Goal: Task Accomplishment & Management: Manage account settings

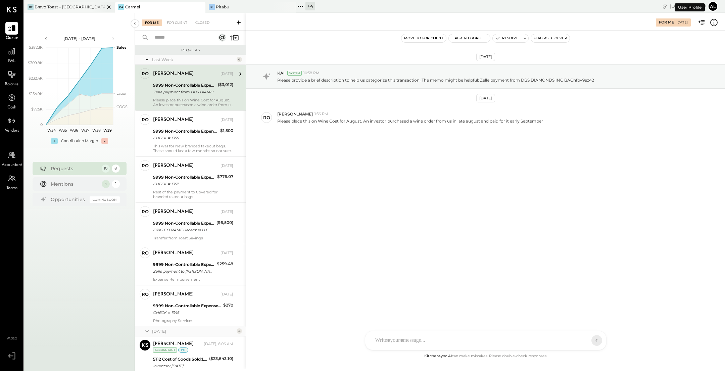
click at [85, 8] on div "Bravo Toast – [GEOGRAPHIC_DATA]" at bounding box center [70, 7] width 70 height 6
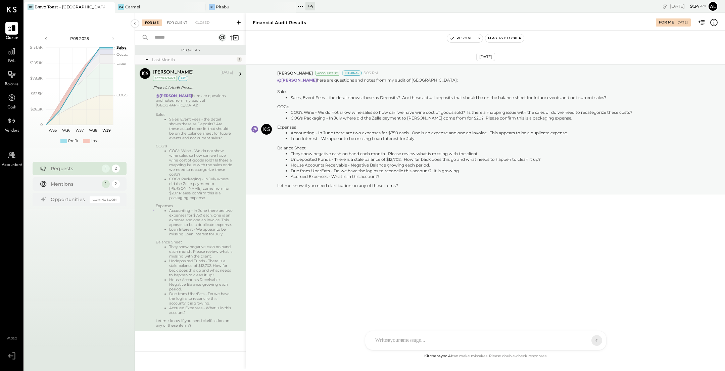
click at [182, 23] on div "For Client" at bounding box center [176, 22] width 27 height 7
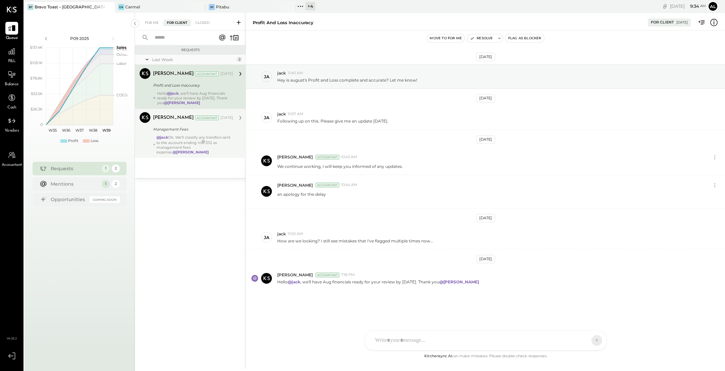
click at [182, 139] on div "@[PERSON_NAME] We'll classify any transfers sent to the account ending in # 311…" at bounding box center [194, 144] width 77 height 19
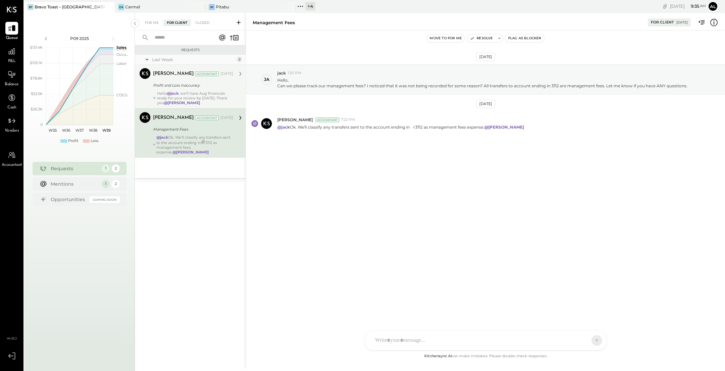
click at [215, 86] on div "Profit and Loss inaccuracy" at bounding box center [192, 85] width 78 height 7
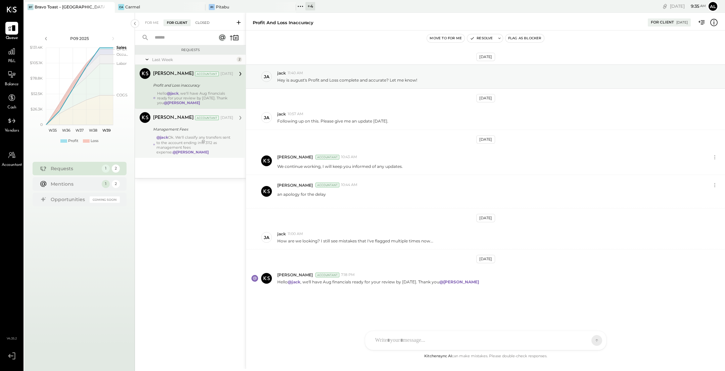
click at [209, 25] on div "Closed" at bounding box center [202, 22] width 21 height 7
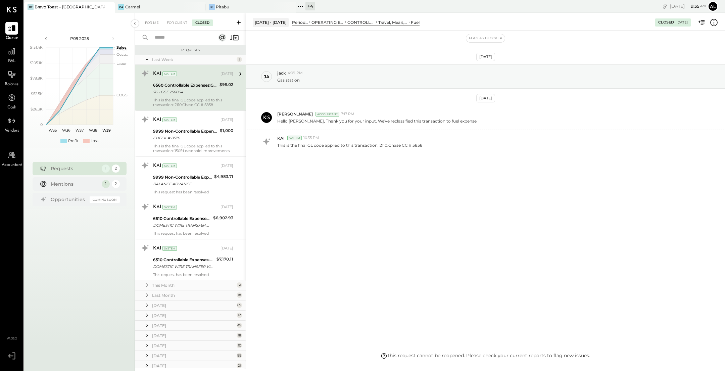
click at [144, 58] on icon at bounding box center [147, 59] width 7 height 17
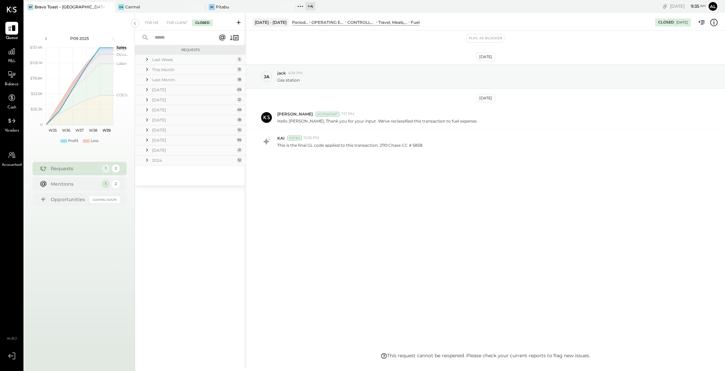
click at [148, 161] on icon at bounding box center [147, 160] width 7 height 7
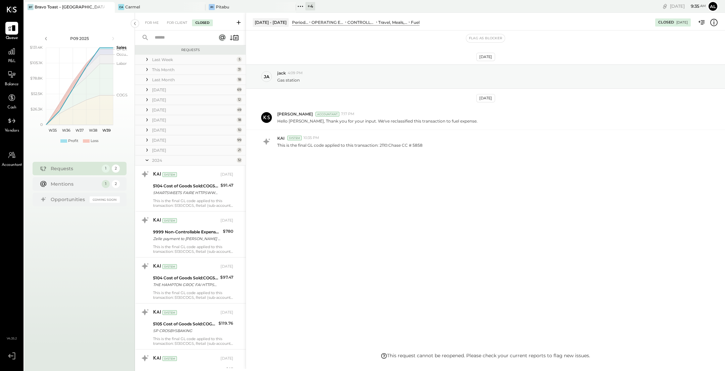
click at [148, 153] on div at bounding box center [147, 150] width 7 height 9
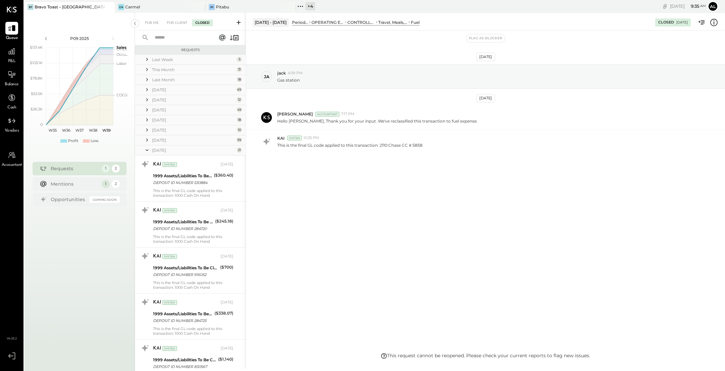
click at [147, 142] on icon at bounding box center [147, 140] width 7 height 7
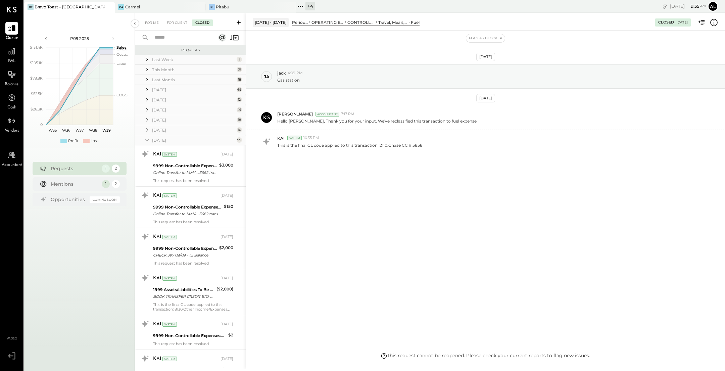
click at [147, 130] on icon at bounding box center [146, 130] width 1 height 3
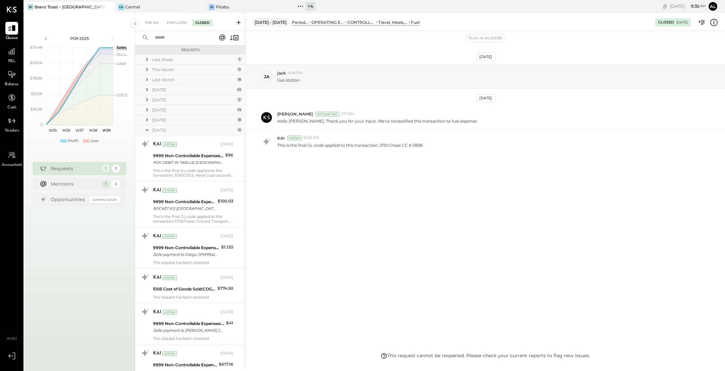
click at [146, 121] on icon at bounding box center [146, 119] width 1 height 3
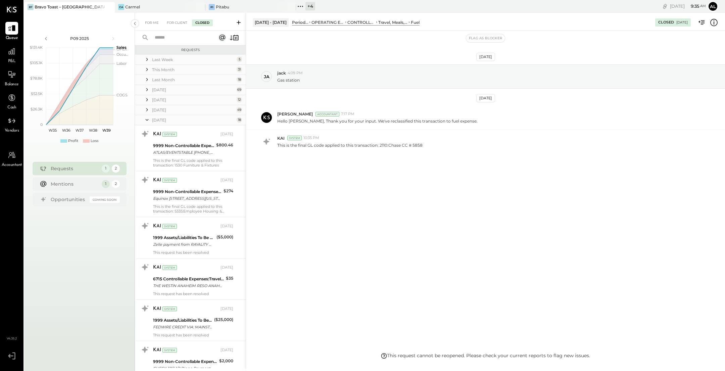
click at [146, 111] on icon at bounding box center [147, 109] width 7 height 7
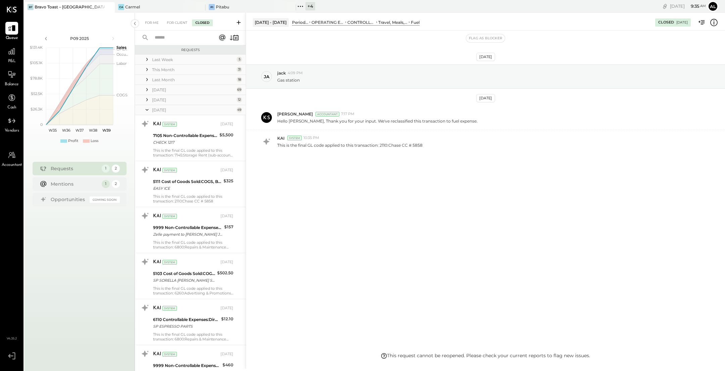
click at [146, 99] on icon at bounding box center [147, 99] width 7 height 7
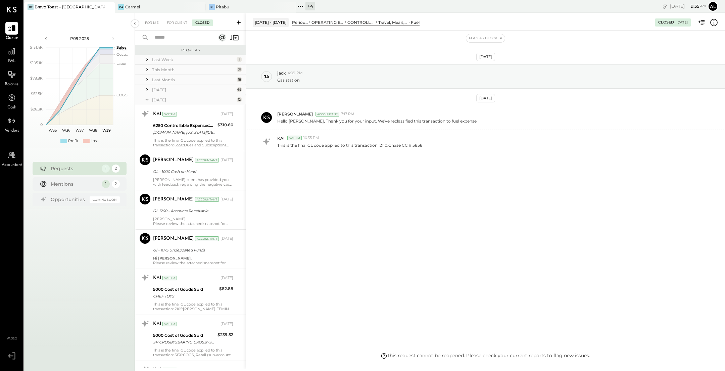
click at [146, 92] on icon at bounding box center [147, 89] width 7 height 7
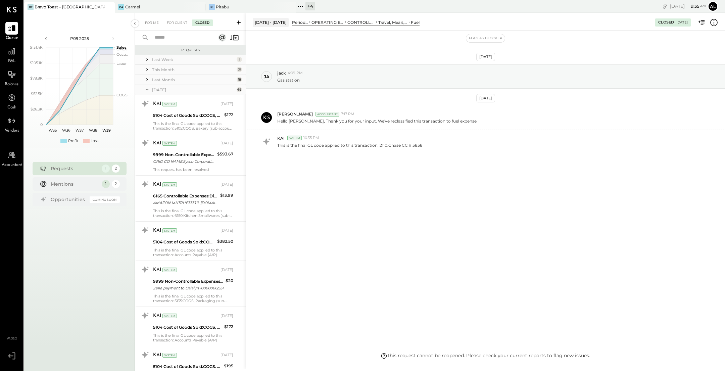
click at [146, 81] on icon at bounding box center [147, 79] width 7 height 7
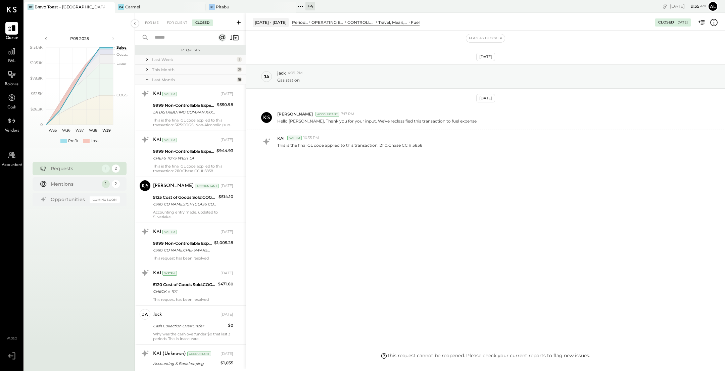
click at [146, 69] on icon at bounding box center [147, 69] width 7 height 7
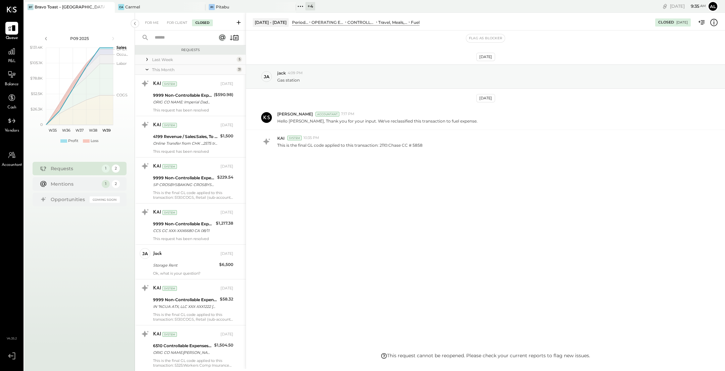
click at [146, 60] on icon at bounding box center [147, 59] width 7 height 7
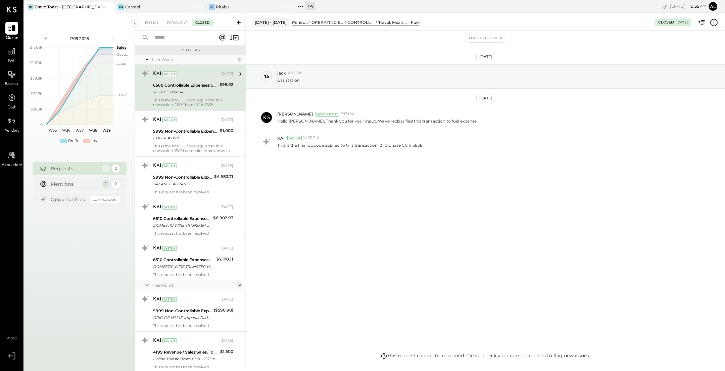
click at [184, 37] on input "text" at bounding box center [181, 37] width 61 height 11
type input "*"
click at [316, 37] on div "Flag as Blocker" at bounding box center [485, 38] width 479 height 9
click at [334, 39] on div "Flag as Blocker" at bounding box center [485, 38] width 479 height 9
click at [300, 8] on icon at bounding box center [300, 6] width 9 height 9
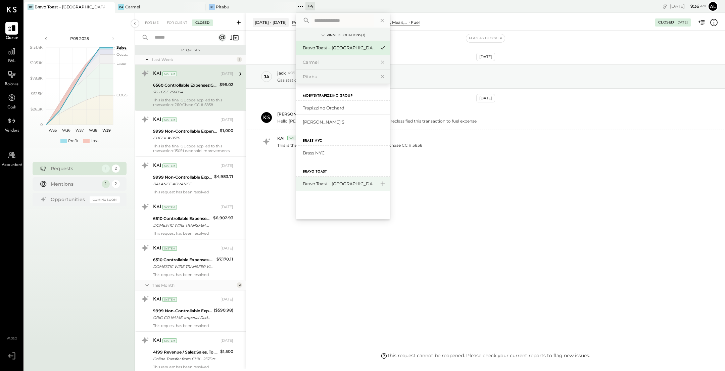
click at [316, 181] on div "Bravo Toast – [GEOGRAPHIC_DATA]" at bounding box center [339, 184] width 72 height 6
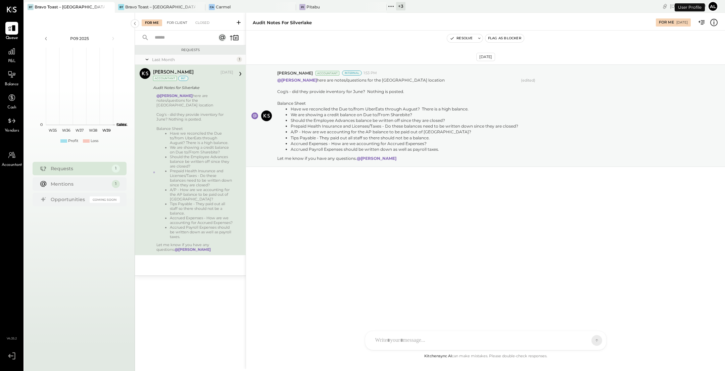
click at [182, 20] on div "For Client" at bounding box center [176, 22] width 27 height 7
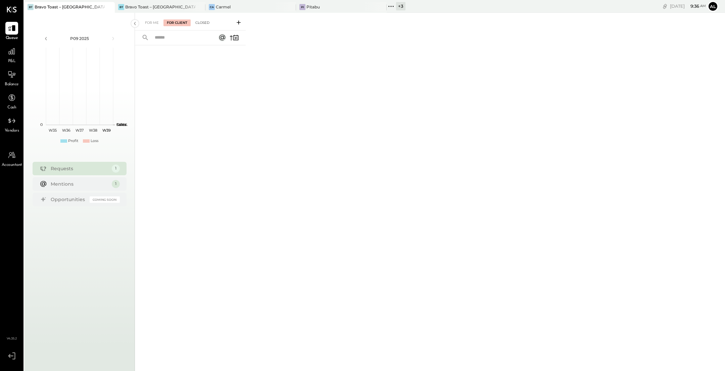
click at [207, 23] on div "Closed" at bounding box center [202, 22] width 21 height 7
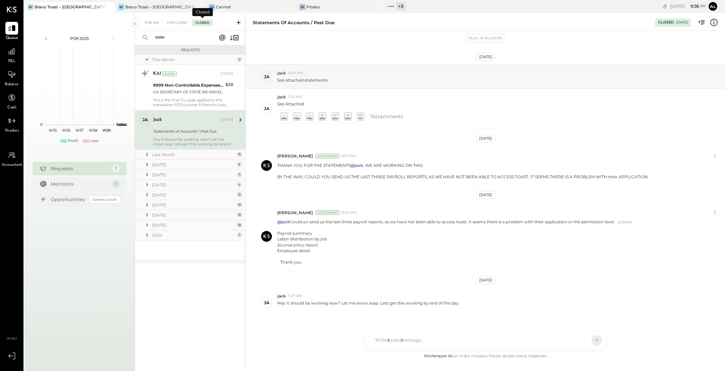
scroll to position [14, 0]
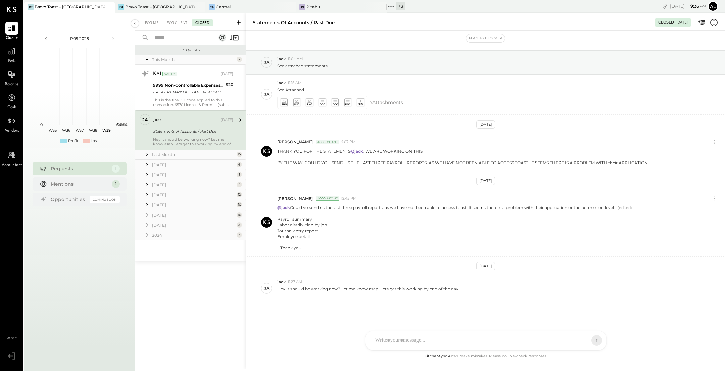
click at [145, 234] on icon at bounding box center [147, 235] width 7 height 7
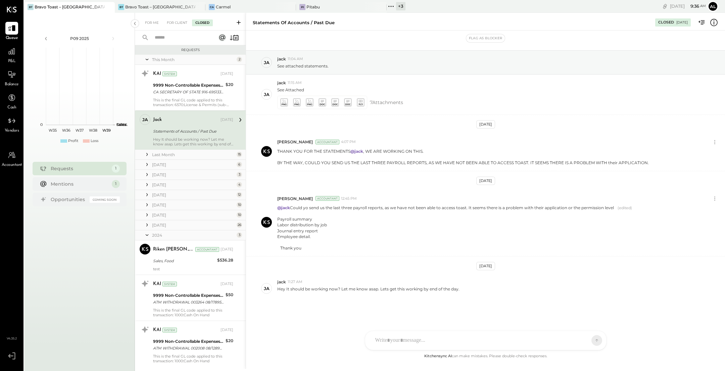
click at [146, 224] on icon at bounding box center [147, 224] width 7 height 7
click at [148, 212] on icon at bounding box center [147, 214] width 7 height 7
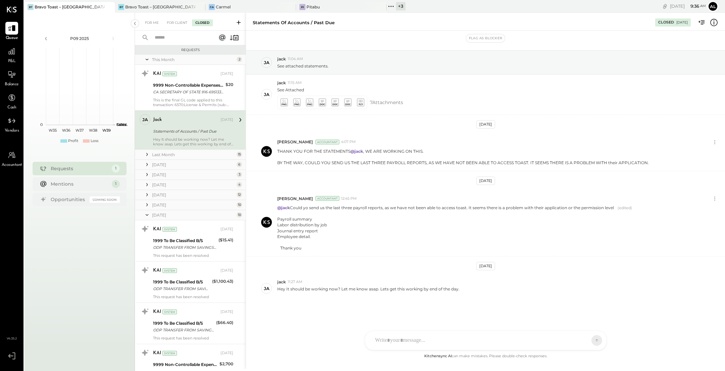
click at [147, 204] on icon at bounding box center [147, 204] width 7 height 7
click at [148, 195] on icon at bounding box center [147, 194] width 7 height 7
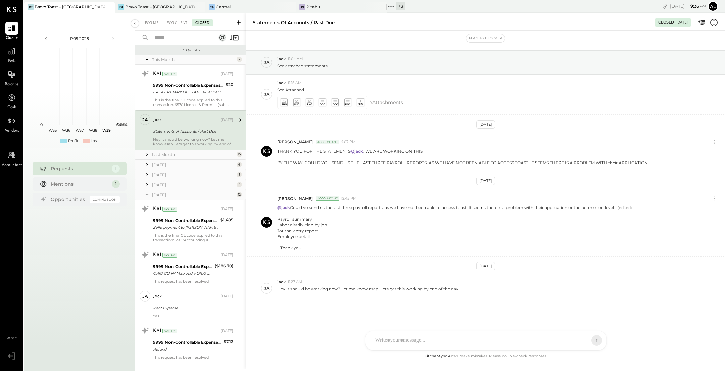
click at [148, 186] on icon at bounding box center [147, 184] width 7 height 7
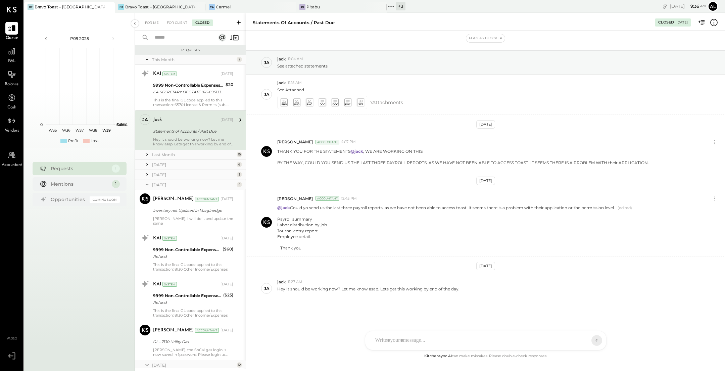
click at [148, 175] on icon at bounding box center [147, 174] width 7 height 7
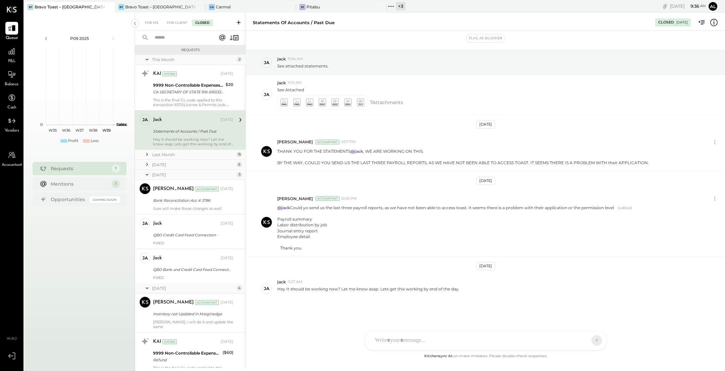
click at [147, 163] on icon at bounding box center [147, 164] width 7 height 7
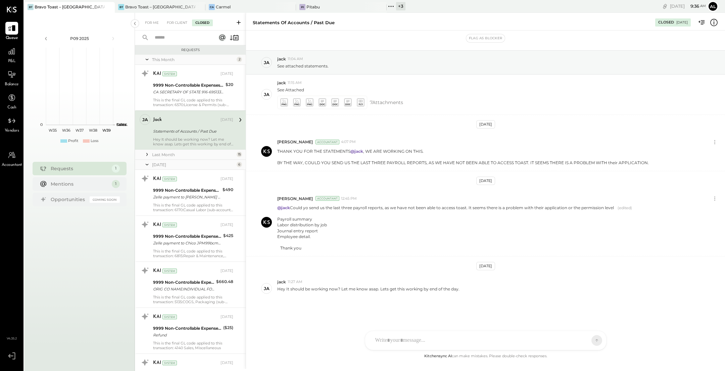
click at [147, 154] on icon at bounding box center [146, 154] width 1 height 3
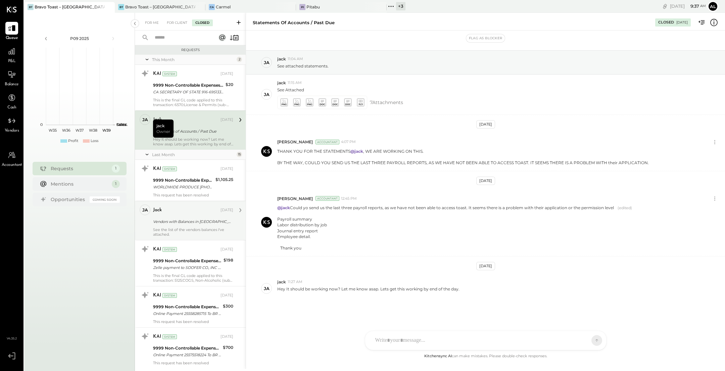
scroll to position [71, 0]
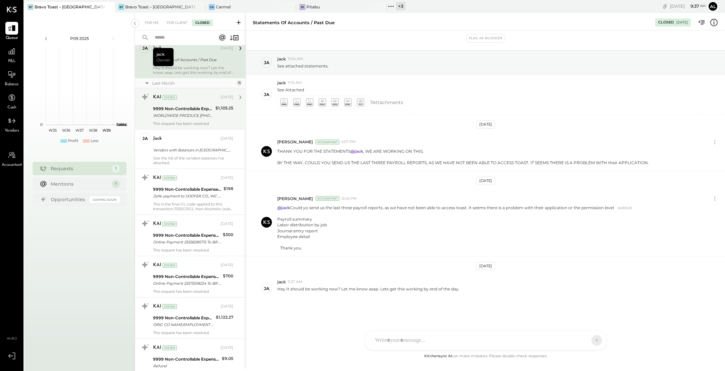
click at [193, 119] on div "KAI System [DATE] 9999 Non-Controllable Expenses:Other Income and Expenses:To B…" at bounding box center [193, 109] width 80 height 34
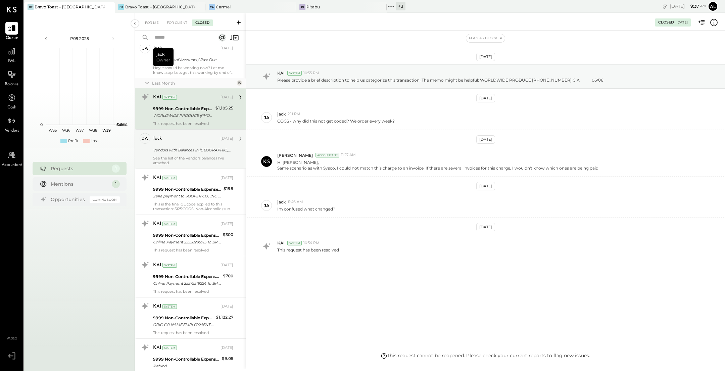
click at [189, 144] on div "jack [DATE] Vendors with Balances in [GEOGRAPHIC_DATA] See the list of the vend…" at bounding box center [193, 149] width 80 height 32
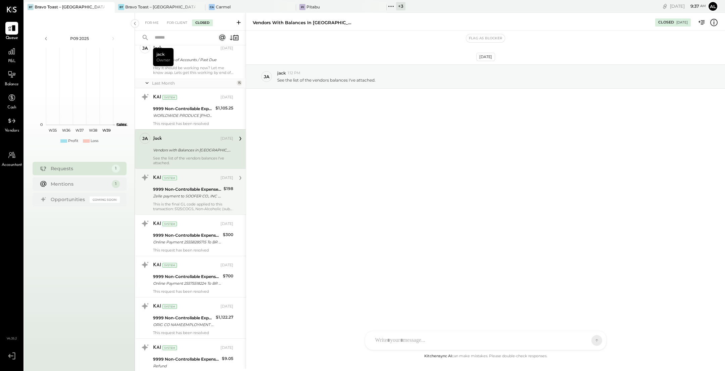
click at [194, 196] on div "Zelle payment to SOOFER CO., INC . JPM99bg5uoxm" at bounding box center [187, 196] width 68 height 7
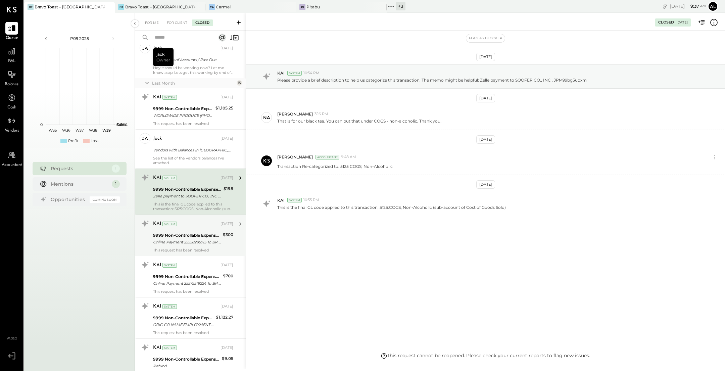
click at [188, 233] on div "9999 Non-Controllable Expenses:Other Income and Expenses:To Be Classified P&L" at bounding box center [187, 235] width 68 height 7
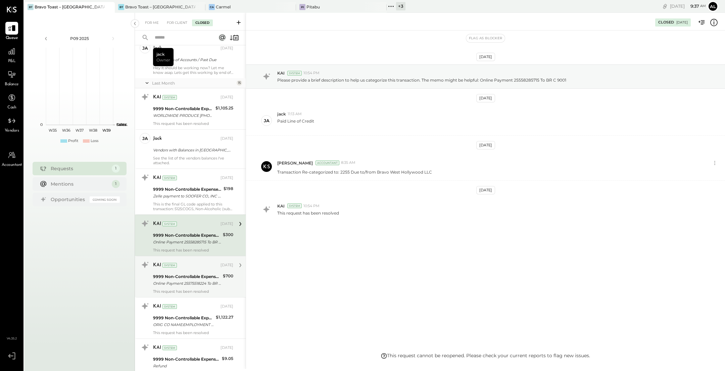
click at [184, 267] on div "KAI System" at bounding box center [186, 265] width 66 height 7
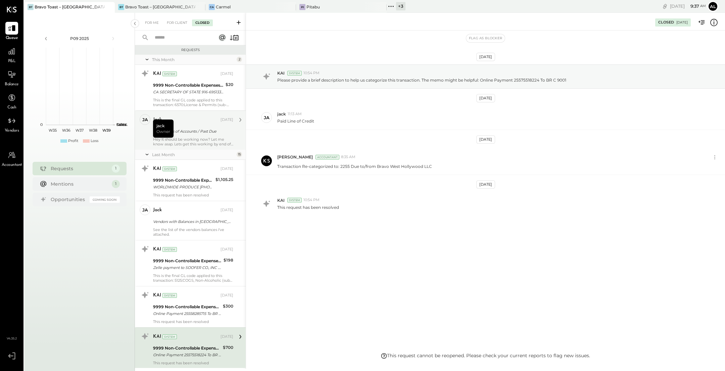
click at [192, 127] on div "Statements of Accounts / Past Due" at bounding box center [192, 131] width 78 height 8
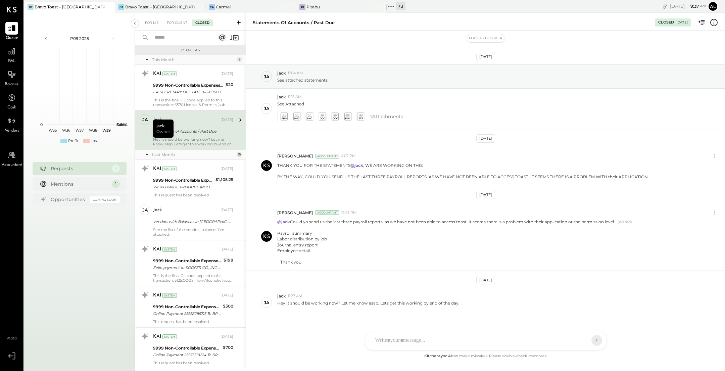
scroll to position [14, 0]
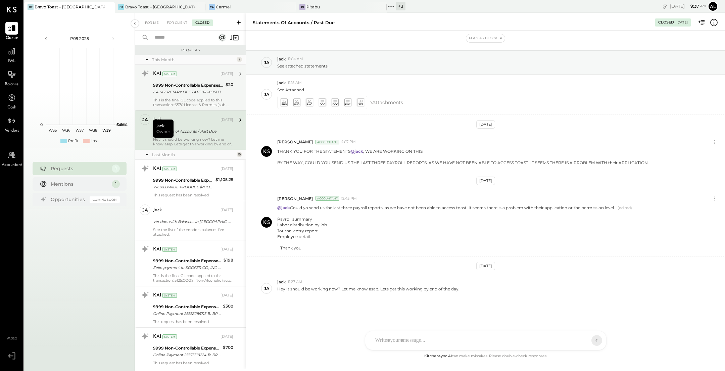
click at [187, 97] on div "KAI System [DATE] 9999 Non-Controllable Expenses:Other Income and Expenses:To B…" at bounding box center [193, 87] width 80 height 39
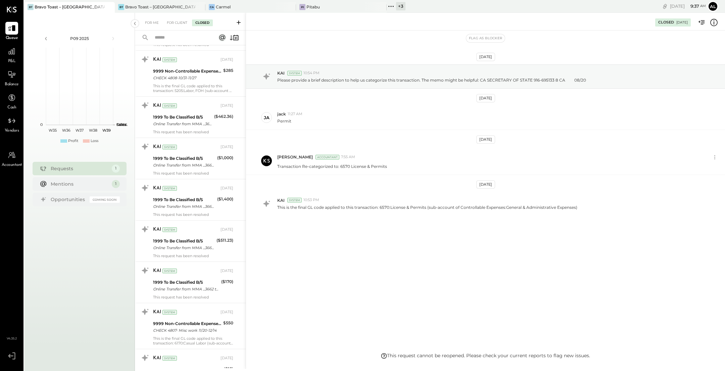
scroll to position [3695, 0]
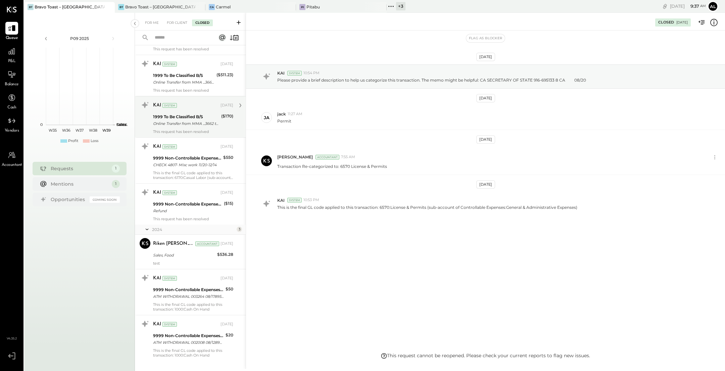
click at [197, 120] on div "Online Transfer from MMA ...3662 transaction#: 21595836457" at bounding box center [186, 123] width 66 height 7
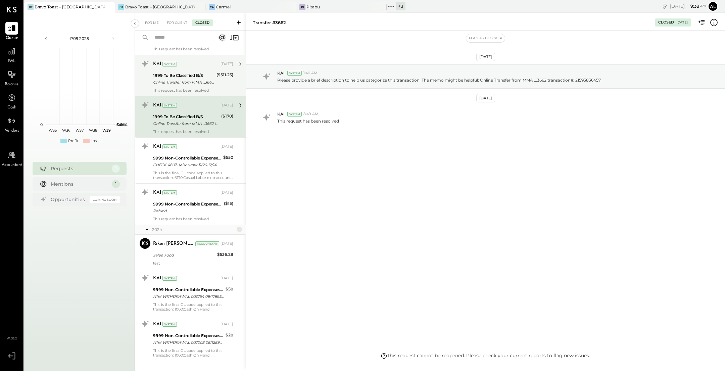
click at [189, 83] on div "KAI System [DATE] 1999 To Be Classified B/S Online Transfer from MMA ...3662 tr…" at bounding box center [190, 75] width 111 height 41
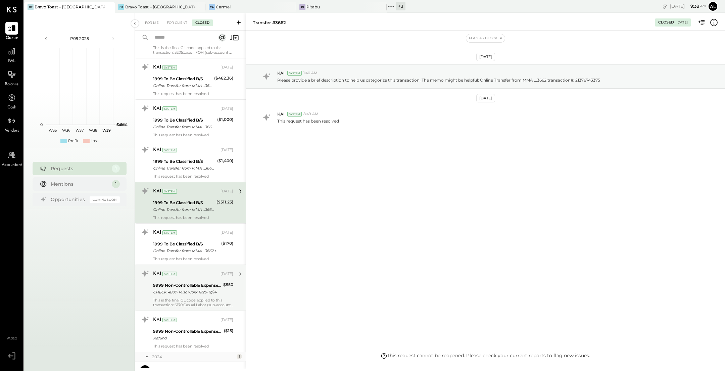
scroll to position [3564, 0]
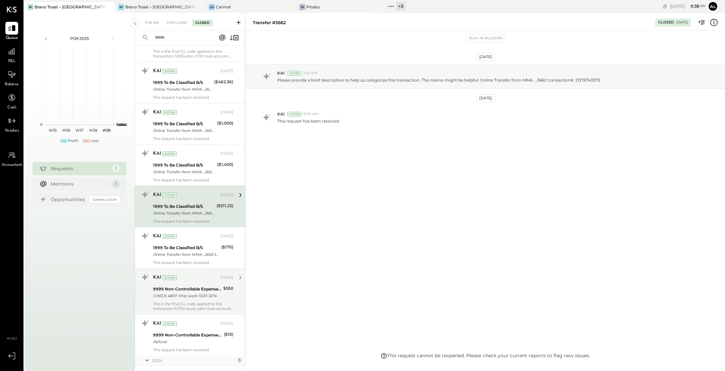
click at [189, 149] on div "KAI System [DATE]" at bounding box center [193, 153] width 80 height 9
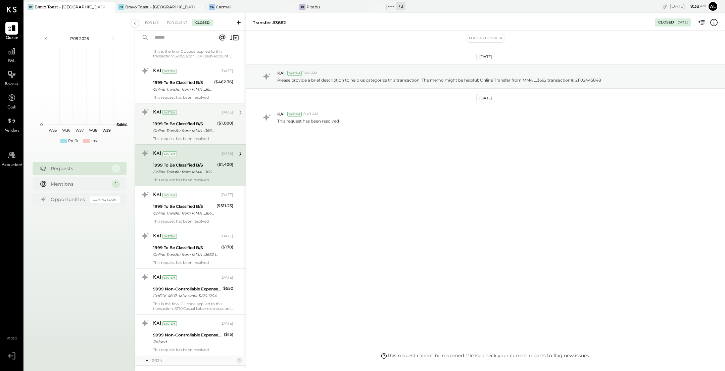
click at [190, 120] on div "1999 To Be Classified B/S" at bounding box center [184, 123] width 62 height 7
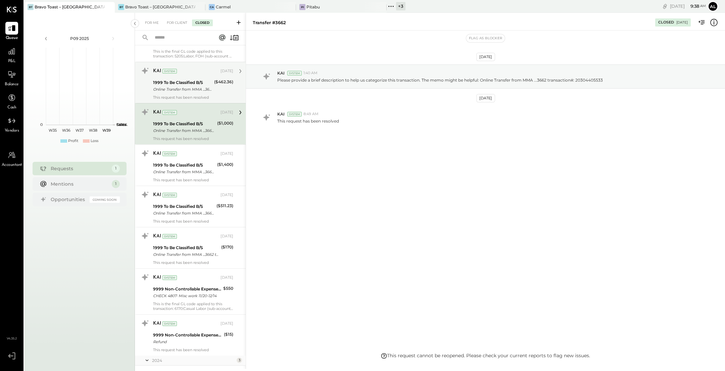
click at [192, 81] on div "KAI System [DATE] 1999 To Be Classified B/S Online Transfer from MMA ...3662 tr…" at bounding box center [193, 82] width 80 height 34
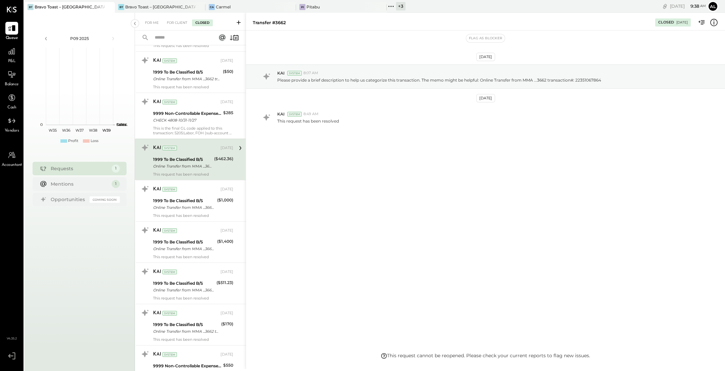
scroll to position [3476, 0]
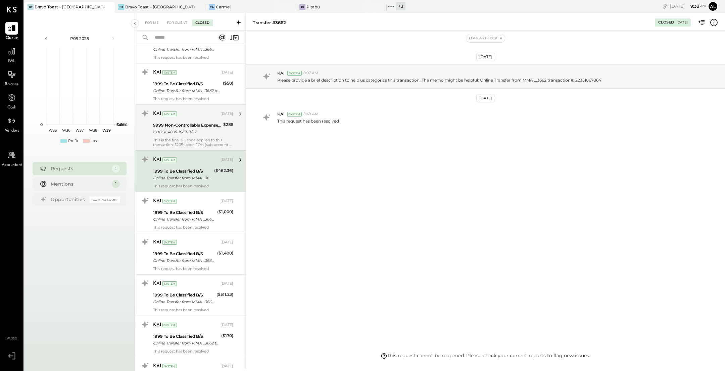
click at [192, 138] on div "This is the final GL code applied to this transaction: 5205:Labor, FOH (sub-acc…" at bounding box center [193, 142] width 80 height 9
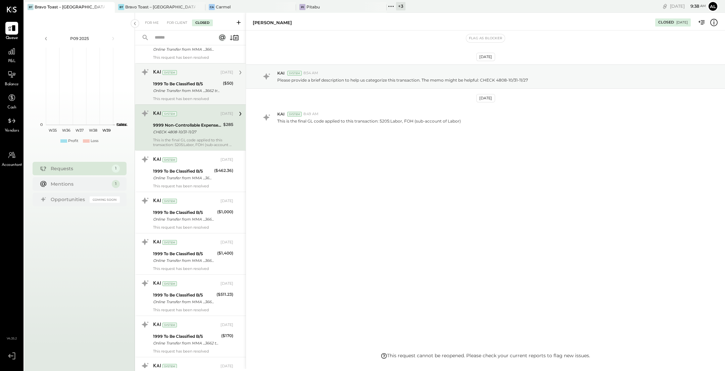
click at [194, 83] on div "KAI System [DATE] 1999 To Be Classified B/S Online Transfer from MMA ...3662 tr…" at bounding box center [193, 84] width 80 height 34
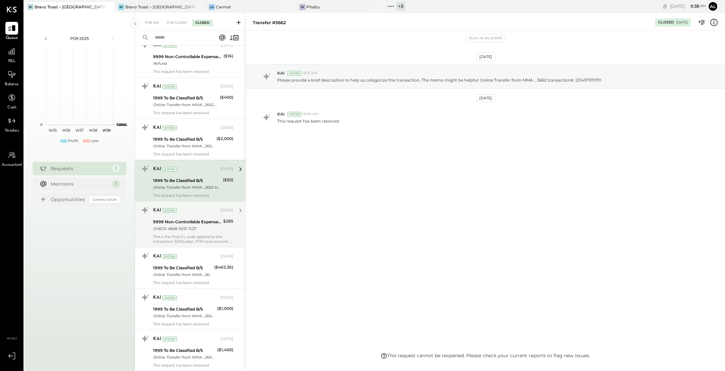
scroll to position [3373, 0]
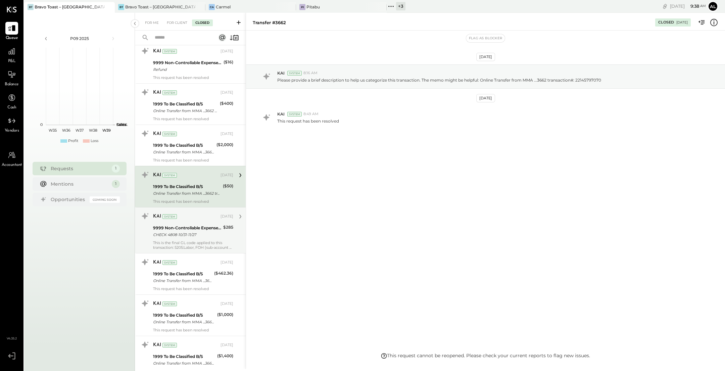
click at [194, 142] on div "1999 To Be Classified B/S" at bounding box center [183, 145] width 61 height 7
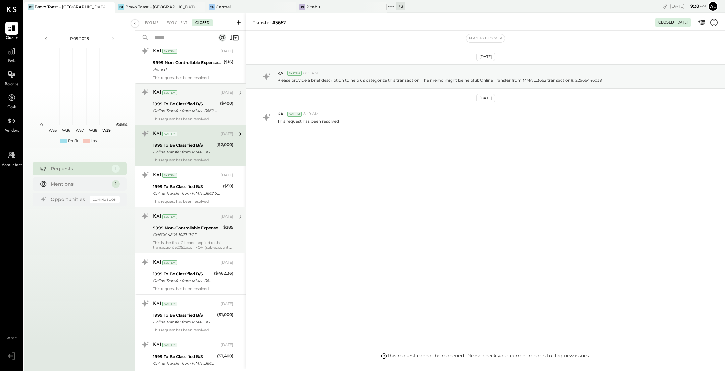
click at [194, 103] on div "1999 To Be Classified B/S Online Transfer from MMA ...3662 transaction#: 231195…" at bounding box center [185, 107] width 65 height 15
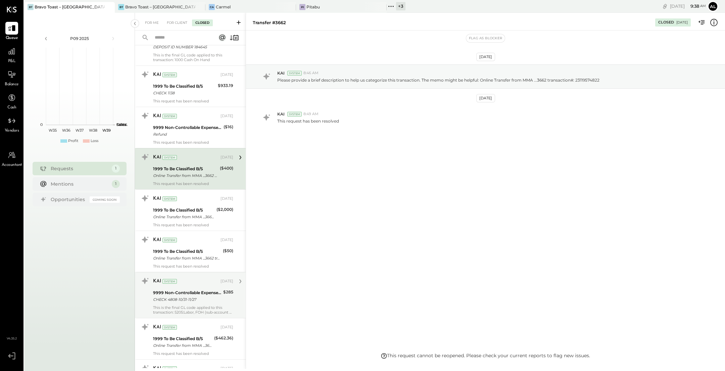
scroll to position [3307, 0]
click at [191, 133] on div "Refund" at bounding box center [187, 136] width 68 height 7
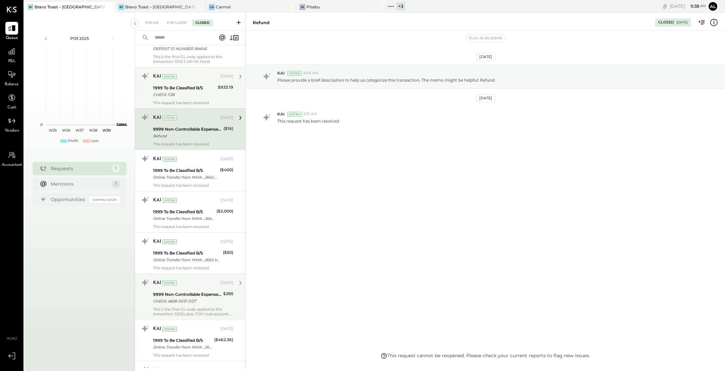
click at [193, 91] on div "CHECK 1138" at bounding box center [184, 94] width 63 height 7
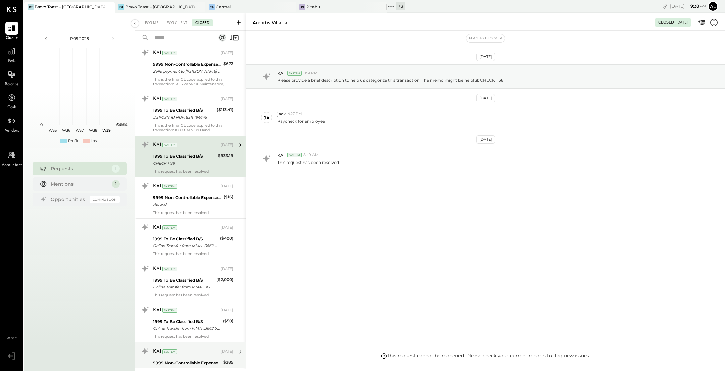
scroll to position [3237, 0]
click at [195, 124] on div "This is the final GL code applied to this transaction: 1000 Cash On Hand" at bounding box center [193, 128] width 80 height 9
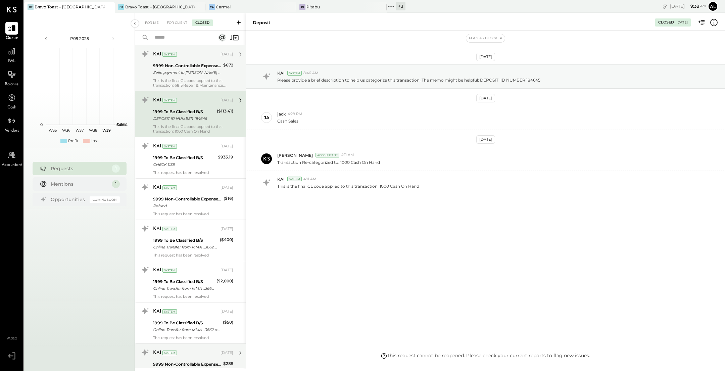
click at [197, 69] on div "Zelle payment to [PERSON_NAME] JPM99aky60tn" at bounding box center [187, 72] width 68 height 7
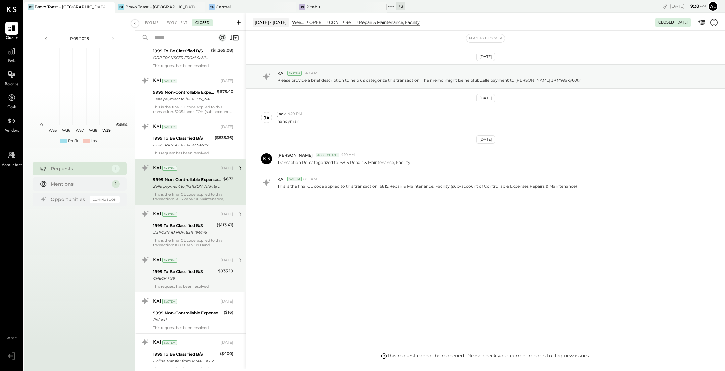
scroll to position [3122, 0]
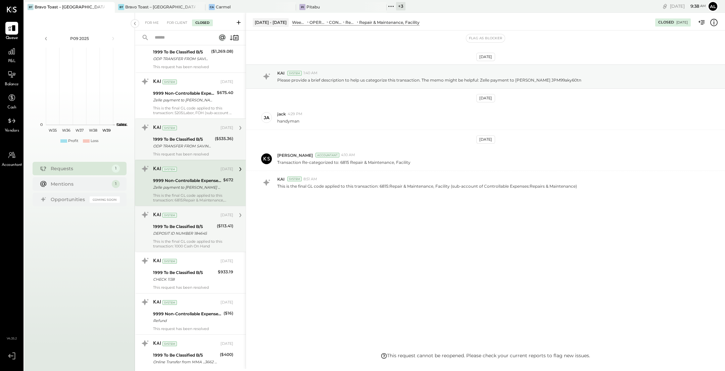
click at [196, 152] on div "This request has been resolved" at bounding box center [193, 154] width 80 height 5
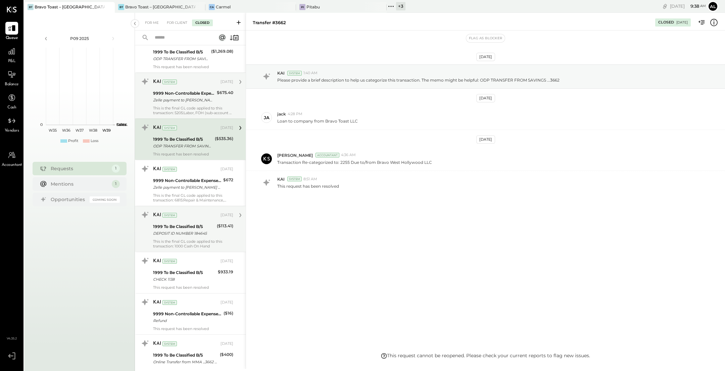
click at [196, 97] on div "Zelle payment to [PERSON_NAME] JPM99atn21iz" at bounding box center [184, 100] width 62 height 7
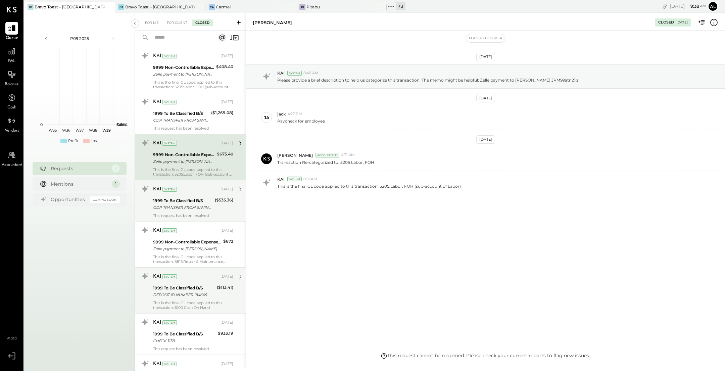
scroll to position [3058, 0]
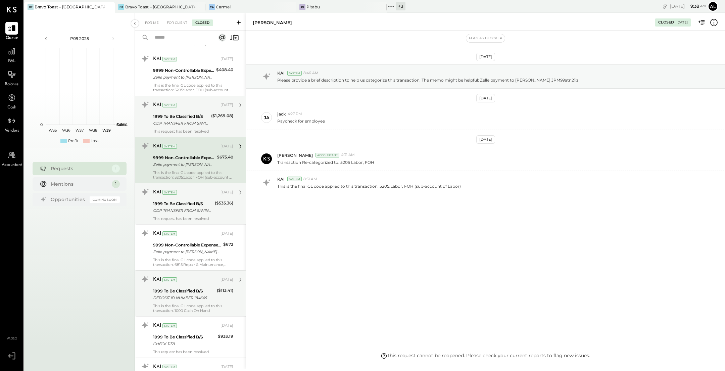
click at [192, 120] on div "ODP TRANSFER FROM SAVINGS ...3662" at bounding box center [181, 123] width 56 height 7
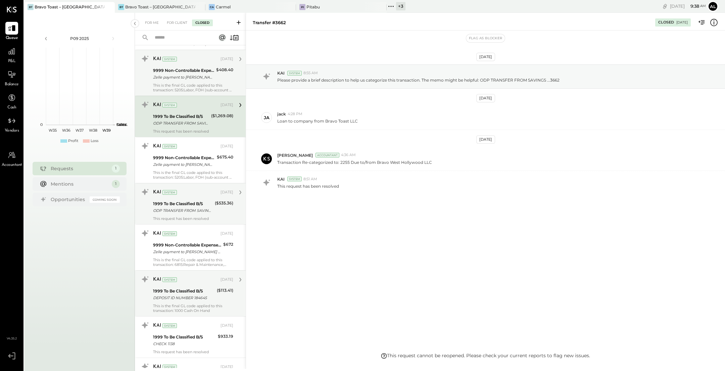
click at [192, 74] on div "Zelle payment to [PERSON_NAME] JPM99asvmau6" at bounding box center [183, 77] width 61 height 7
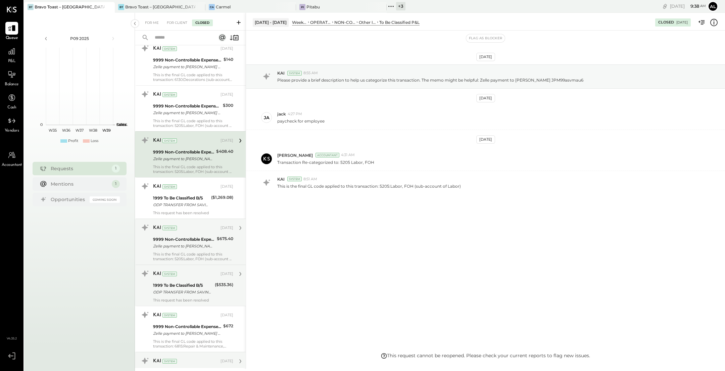
scroll to position [2968, 0]
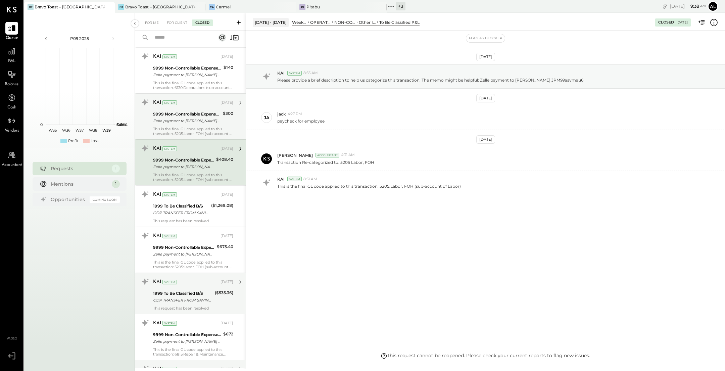
click at [196, 117] on div "Zelle payment to [PERSON_NAME] JPM99auv82mw" at bounding box center [187, 120] width 68 height 7
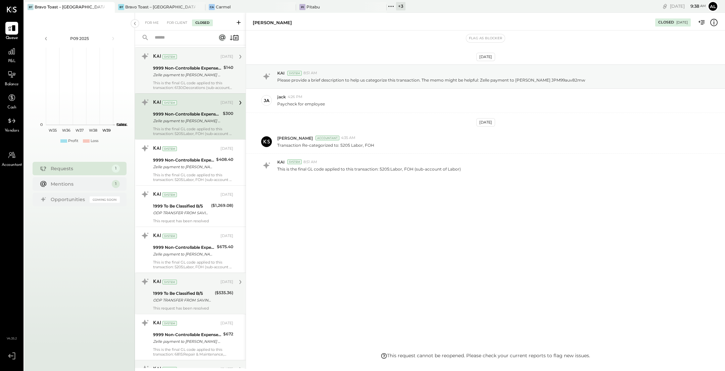
click at [195, 68] on div "9999 Non-Controllable Expenses:Other Income and Expenses:To Be Classified P&L Z…" at bounding box center [187, 71] width 68 height 15
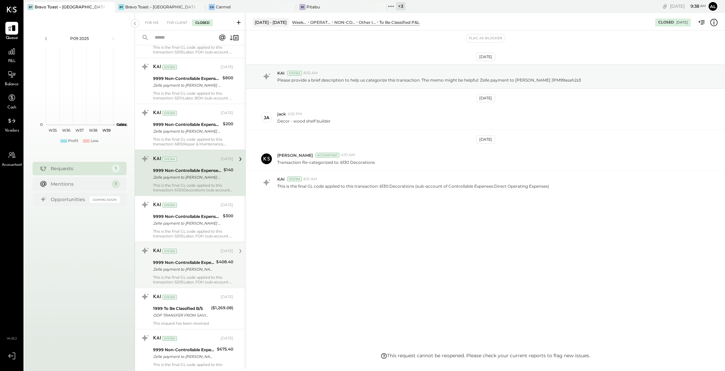
scroll to position [2864, 0]
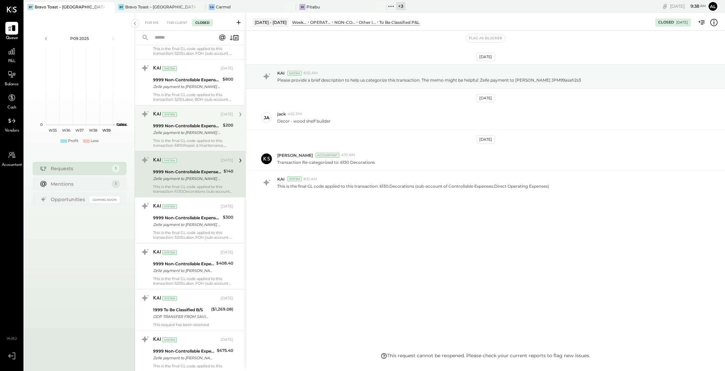
click at [194, 129] on div "Zelle payment to [PERSON_NAME] JPM99alrxyl6" at bounding box center [187, 132] width 68 height 7
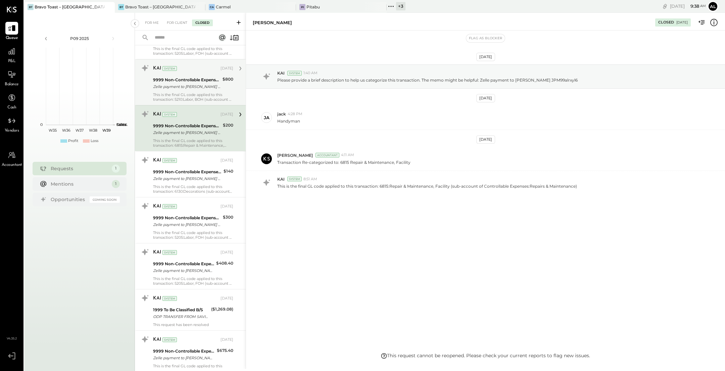
click at [195, 83] on div "Zelle payment to [PERSON_NAME] 22661003472" at bounding box center [186, 86] width 67 height 7
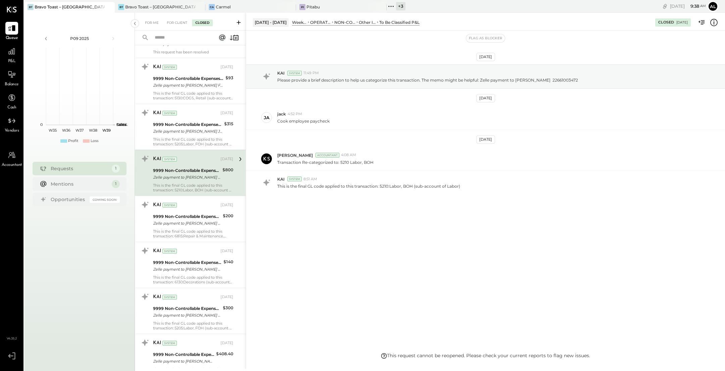
scroll to position [2765, 0]
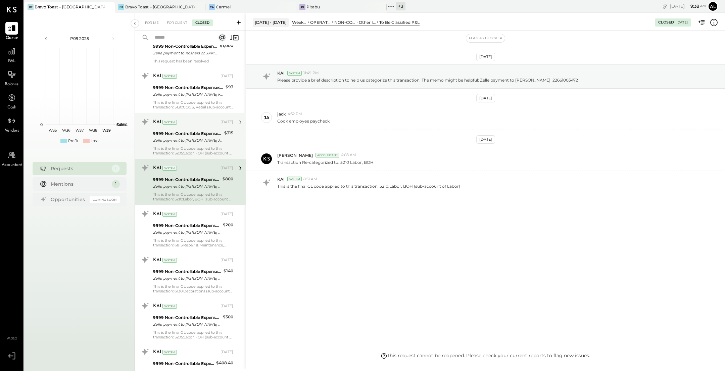
click at [199, 130] on div "9999 Non-Controllable Expenses:Other Income and Expenses:To Be Classified P&L" at bounding box center [187, 133] width 69 height 7
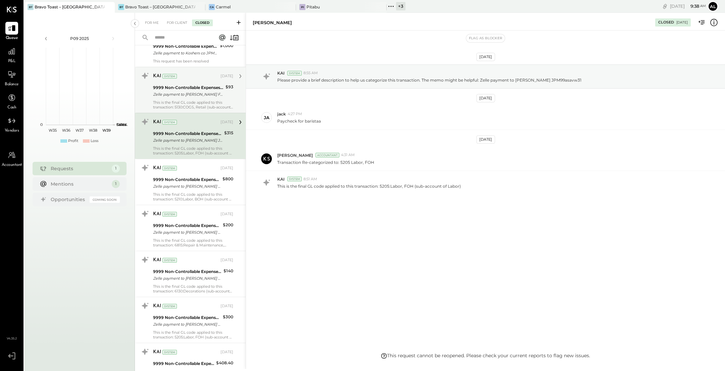
click at [199, 91] on div "Zelle payment to [PERSON_NAME] Friend JPM99atb1vq5" at bounding box center [188, 94] width 70 height 7
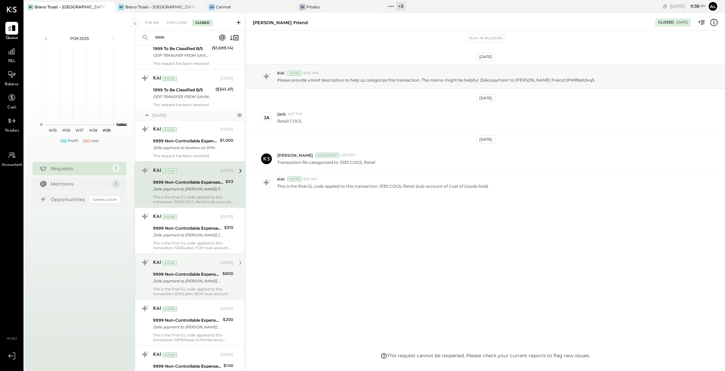
scroll to position [2660, 0]
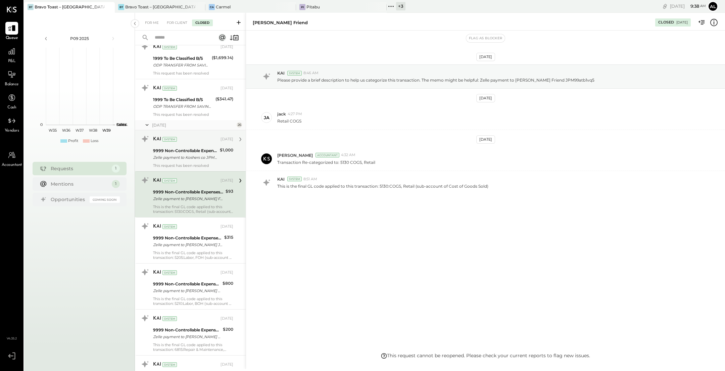
click at [199, 147] on div "9999 Non-Controllable Expenses:Other Income and Expenses:To Be Classified P&L" at bounding box center [185, 150] width 65 height 7
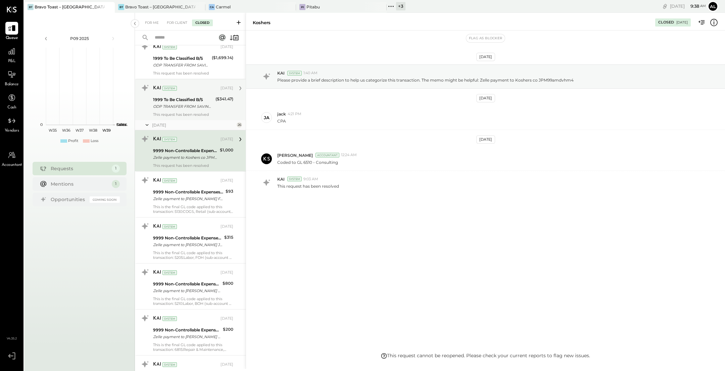
click at [195, 112] on div "This request has been resolved" at bounding box center [193, 114] width 80 height 5
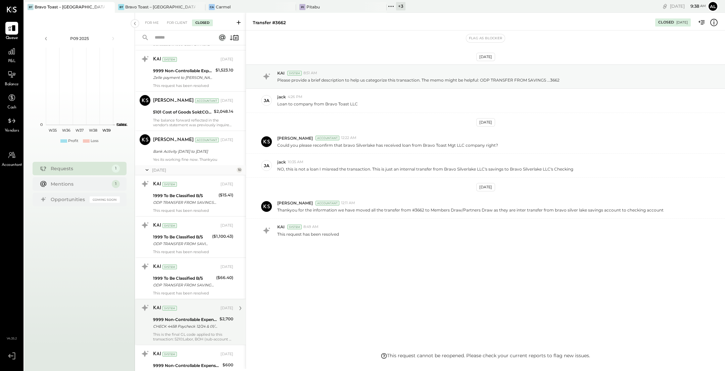
scroll to position [2178, 0]
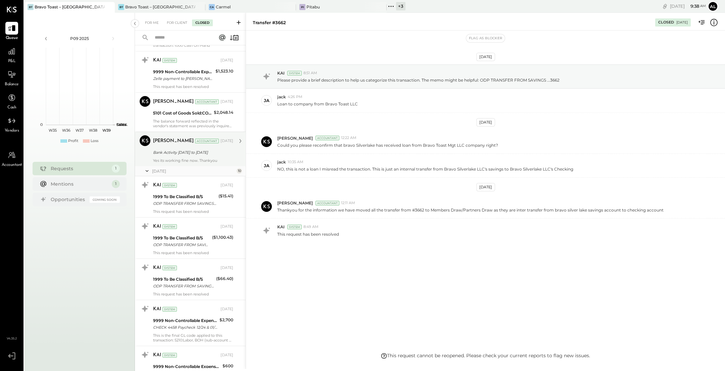
click at [201, 149] on div "Bank Activity [DATE] to [DATE]" at bounding box center [192, 152] width 78 height 7
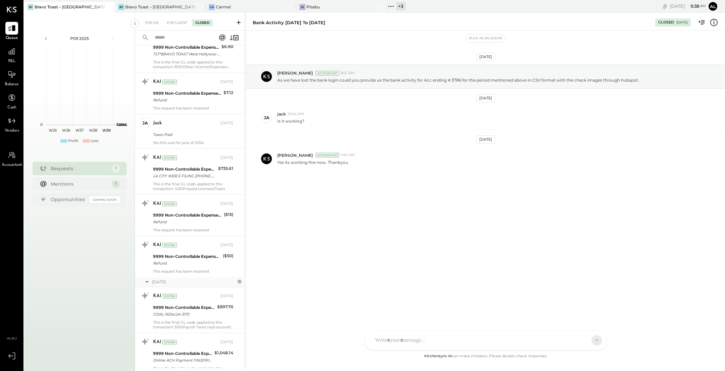
scroll to position [1619, 0]
click at [201, 122] on div "jack [DATE] Taxes Paid Yes this was for year of 2024" at bounding box center [193, 133] width 80 height 28
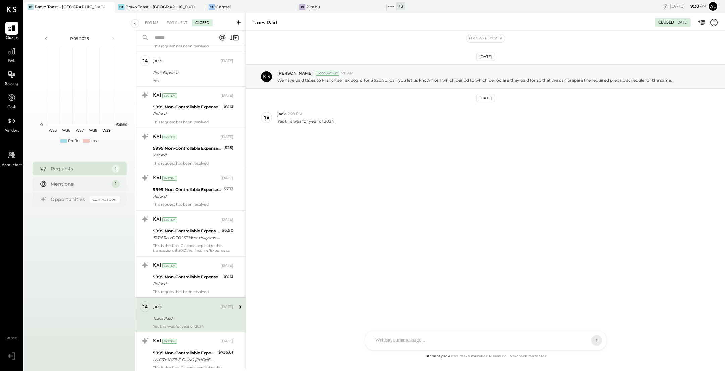
scroll to position [1391, 0]
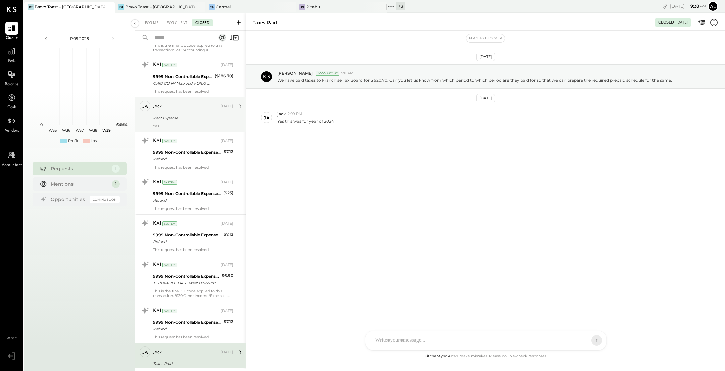
click at [200, 114] on div "Rent Expense" at bounding box center [192, 117] width 78 height 7
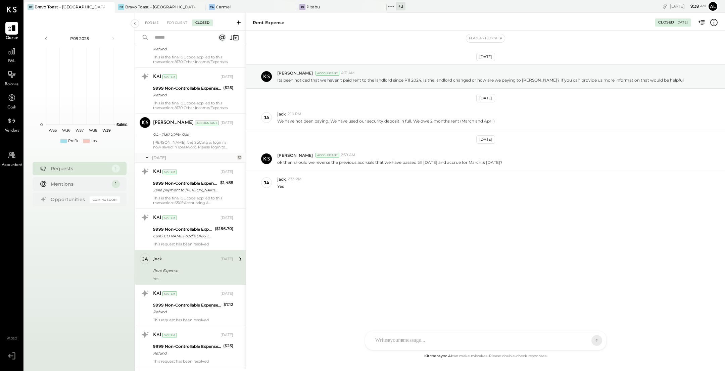
scroll to position [1238, 0]
click at [108, 7] on icon at bounding box center [108, 6] width 3 height 3
click at [83, 8] on div "Bravo Toast – [GEOGRAPHIC_DATA]" at bounding box center [70, 7] width 70 height 6
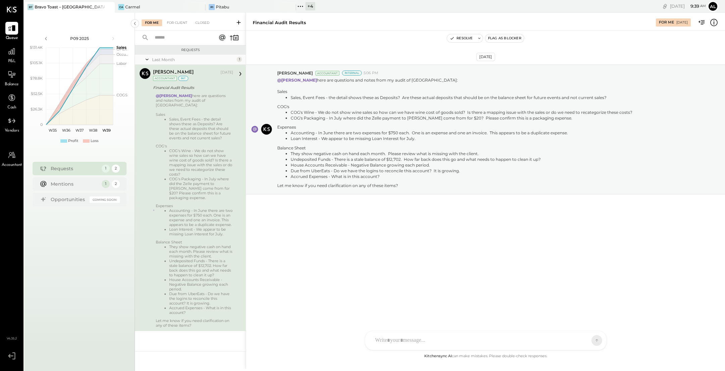
click at [178, 18] on div "For Me For Client Closed" at bounding box center [190, 22] width 111 height 18
click at [179, 21] on div "For Client" at bounding box center [176, 22] width 27 height 7
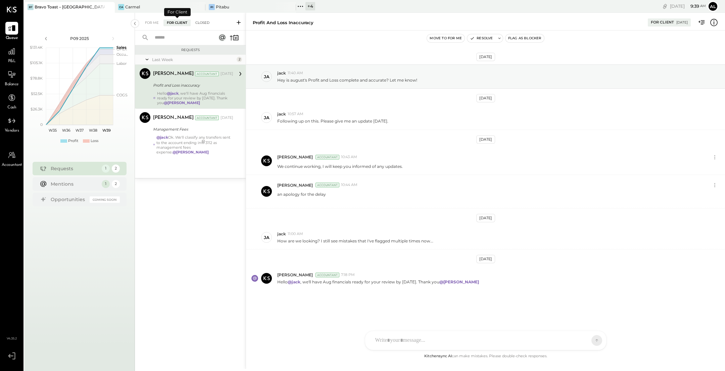
click at [199, 23] on div "Closed" at bounding box center [202, 22] width 21 height 7
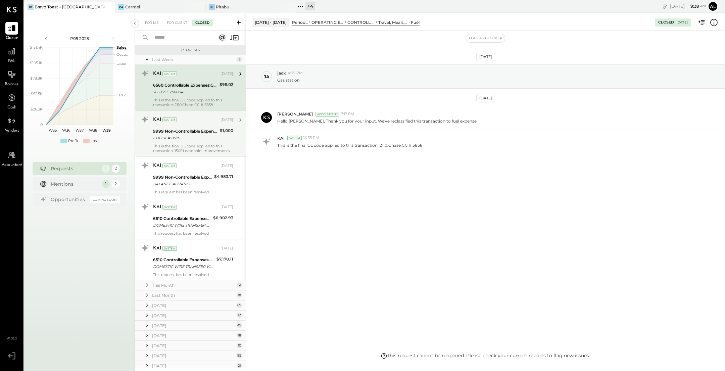
click at [190, 143] on div "KAI System [DATE] 9999 Non-Controllable Expenses:Other Income and Expenses:To B…" at bounding box center [193, 133] width 80 height 39
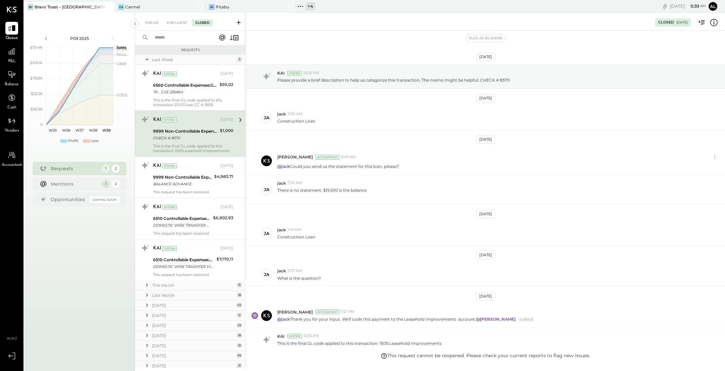
scroll to position [48, 0]
